Goal: Register for event/course

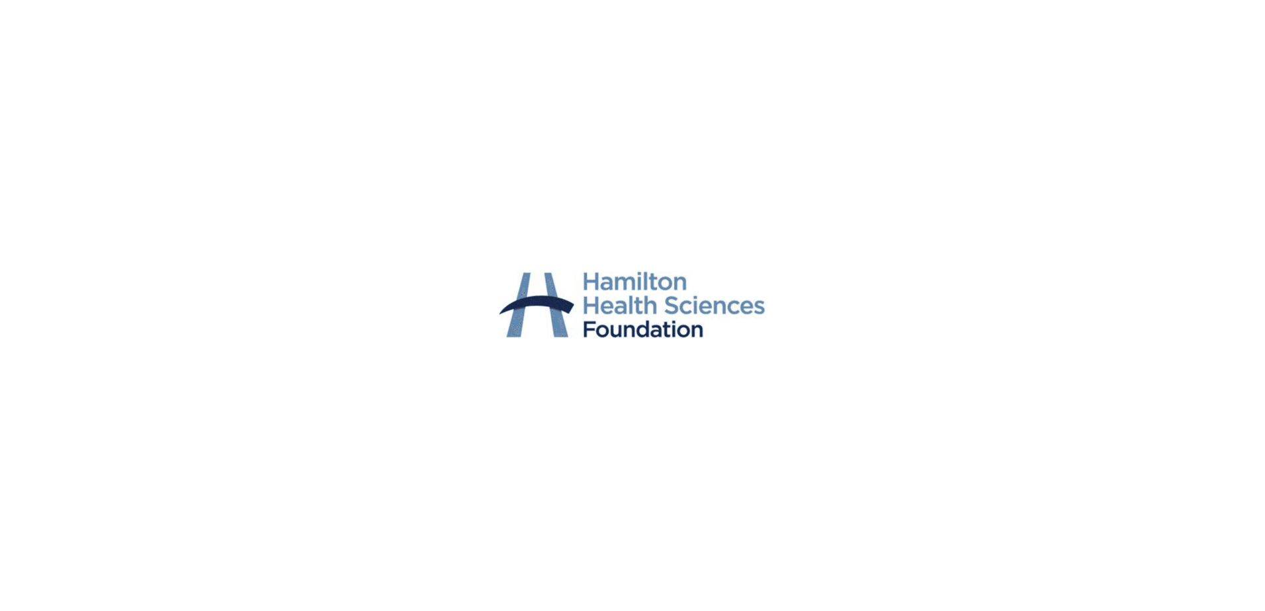
click at [589, 272] on img at bounding box center [633, 305] width 274 height 611
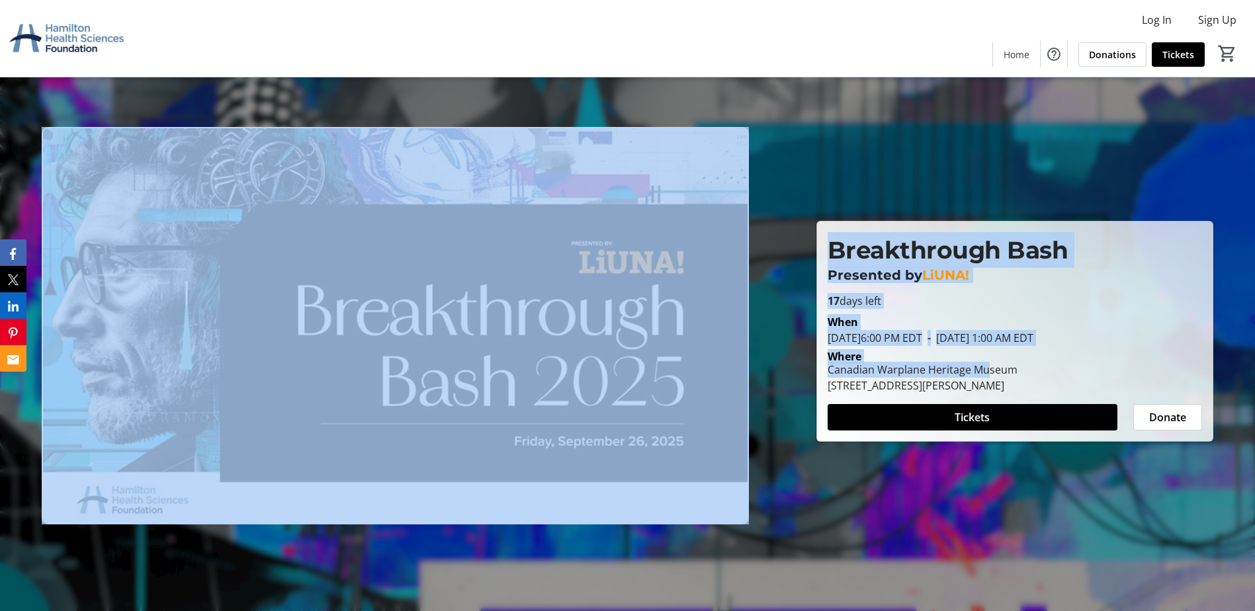
drag, startPoint x: 987, startPoint y: 367, endPoint x: 371, endPoint y: 340, distance: 616.6
click at [371, 340] on div "Breakthrough Bash Presented by [PERSON_NAME]! Breakthrough Bash Presented by [P…" at bounding box center [627, 318] width 1239 height 513
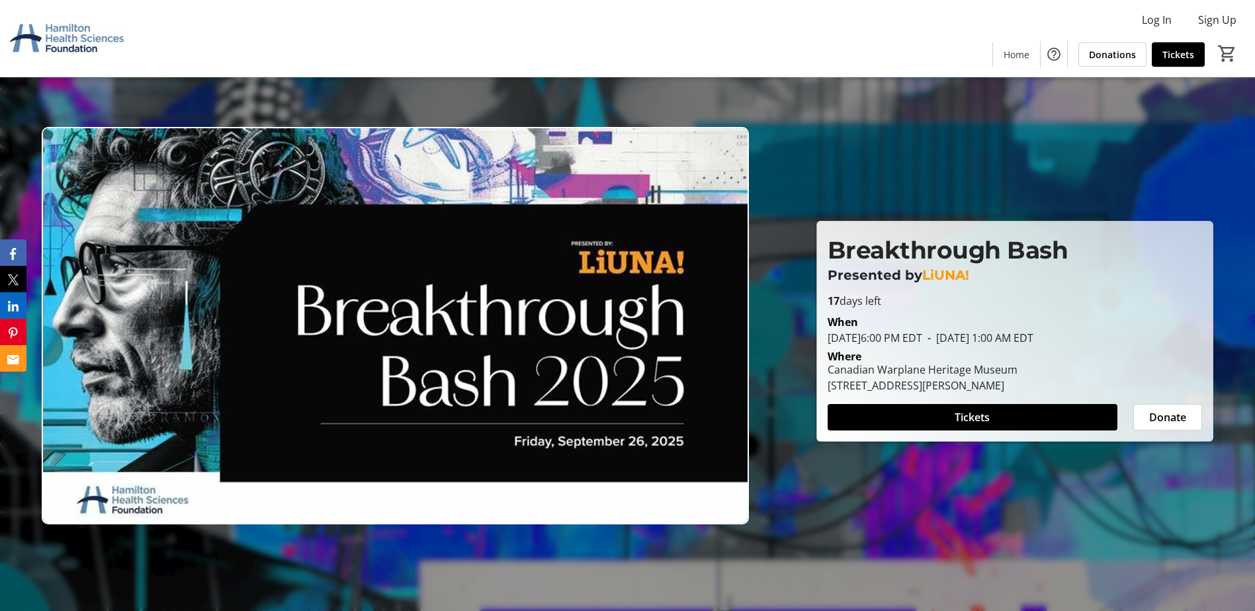
click at [253, 97] on div at bounding box center [627, 305] width 1255 height 611
click at [281, 488] on img at bounding box center [395, 326] width 707 height 398
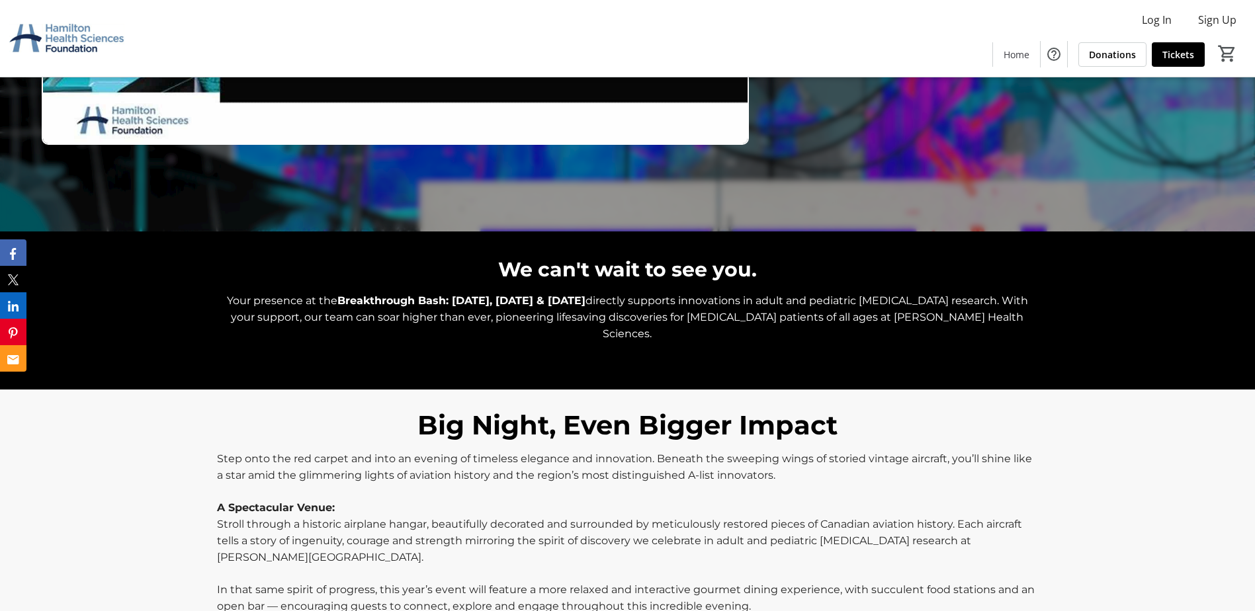
scroll to position [463, 0]
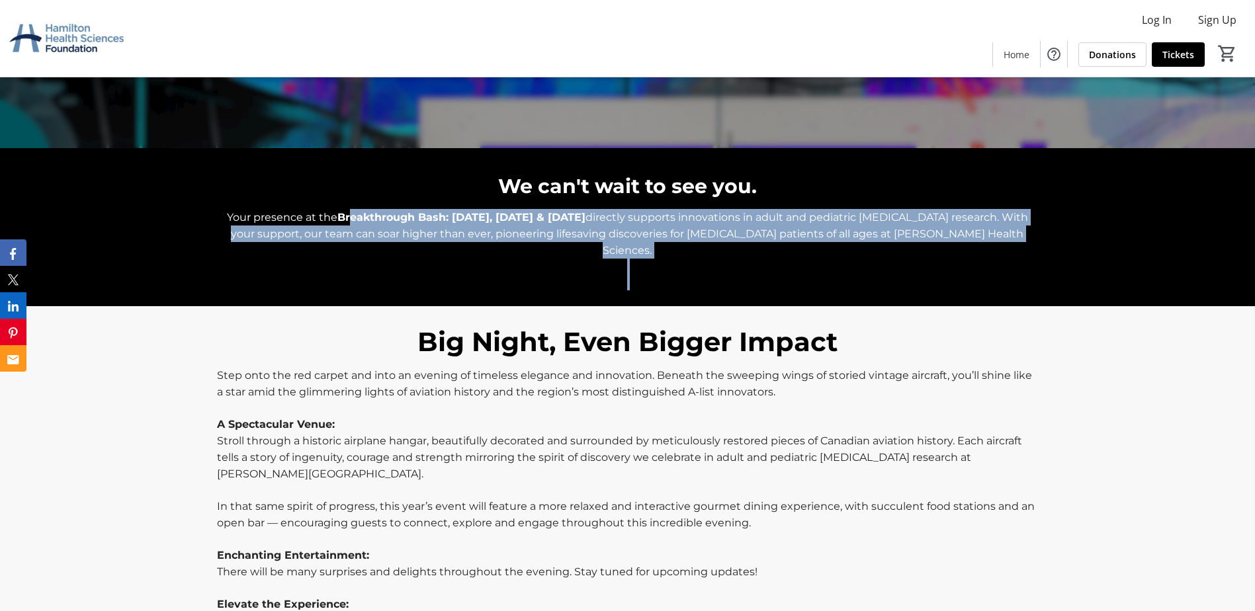
drag, startPoint x: 351, startPoint y: 218, endPoint x: 1079, endPoint y: 269, distance: 729.6
click at [1079, 269] on div "We can't wait to see you. Your presence at the Breakthrough Bash: [DATE], [DATE…" at bounding box center [627, 227] width 1255 height 158
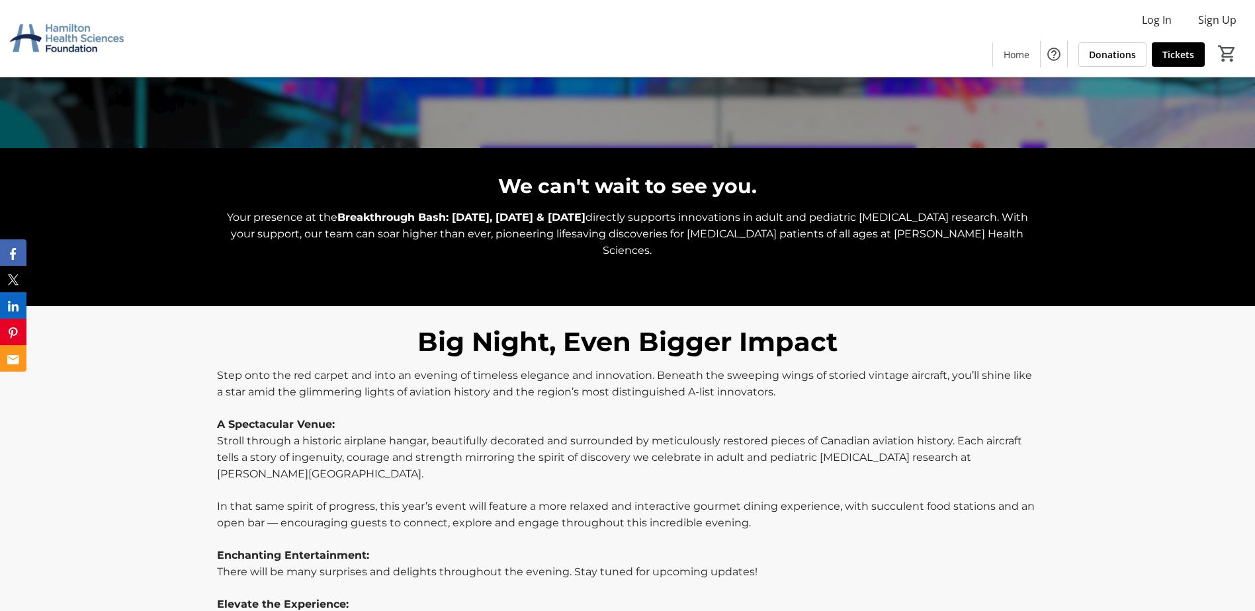
drag, startPoint x: 1079, startPoint y: 269, endPoint x: 1062, endPoint y: 302, distance: 37.9
click at [1062, 306] on div "Big Night, Even Bigger Impact Step onto the red carpet and into an evening of t…" at bounding box center [627, 507] width 1255 height 403
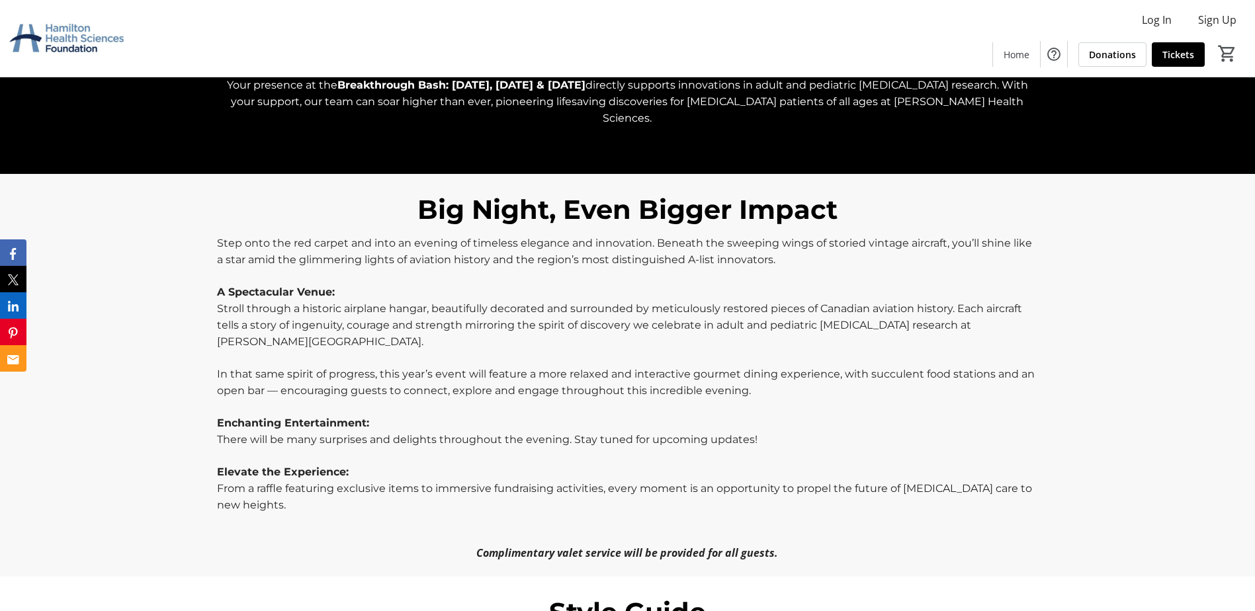
scroll to position [529, 0]
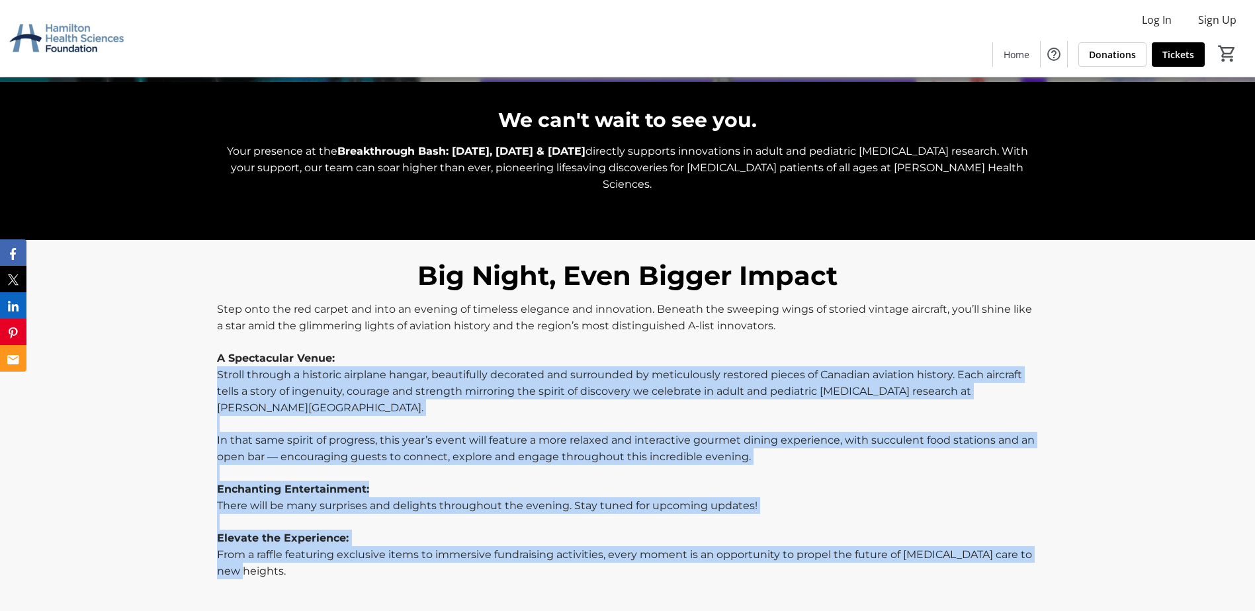
drag, startPoint x: 216, startPoint y: 357, endPoint x: 468, endPoint y: 560, distance: 323.3
click at [468, 560] on div "Step onto the red carpet and into an evening of timeless elegance and innovatio…" at bounding box center [627, 464] width 837 height 326
click at [468, 560] on p "From a raffle featuring exclusive items to immersive fundraising activities, ev…" at bounding box center [627, 563] width 821 height 33
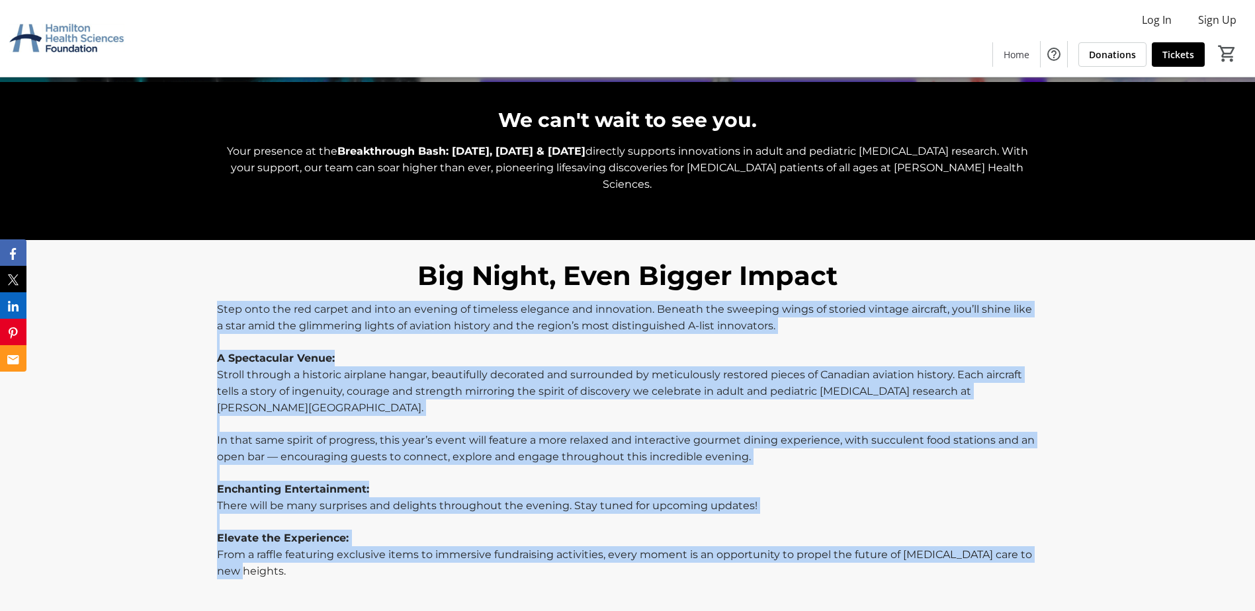
drag, startPoint x: 461, startPoint y: 555, endPoint x: 214, endPoint y: 285, distance: 366.2
click at [214, 301] on div "Step onto the red carpet and into an evening of timeless elegance and innovatio…" at bounding box center [627, 464] width 837 height 326
click at [1145, 479] on div "Big Night, Even Bigger Impact Step onto the red carpet and into an evening of t…" at bounding box center [627, 441] width 1255 height 403
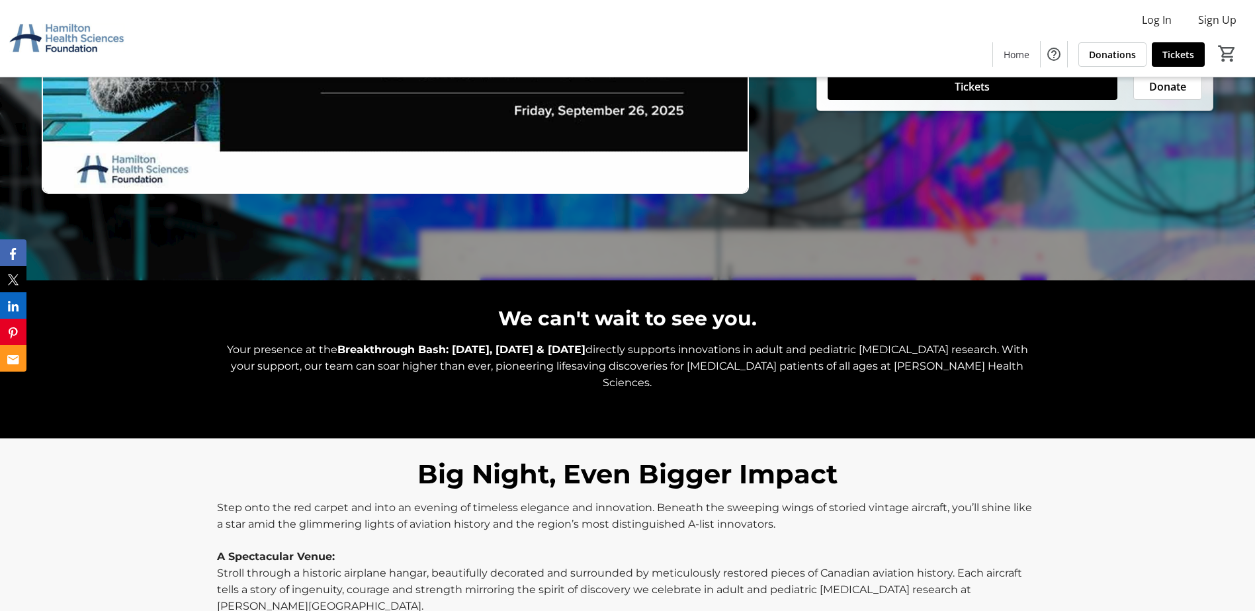
scroll to position [0, 0]
